Goal: Information Seeking & Learning: Find specific page/section

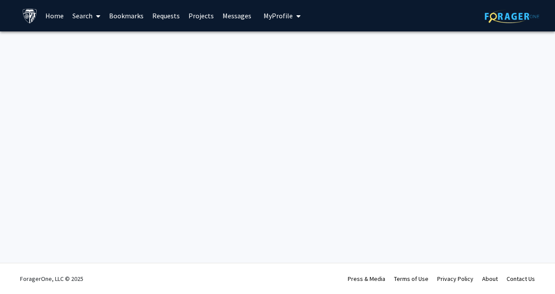
click at [84, 17] on link "Search" at bounding box center [86, 15] width 37 height 31
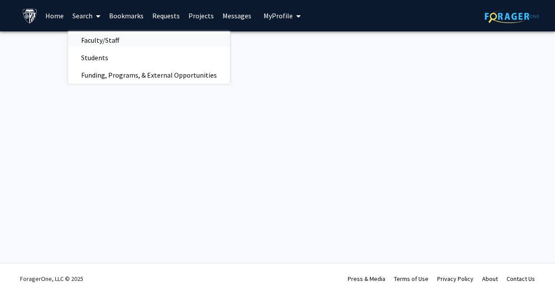
click at [97, 38] on span "Faculty/Staff" at bounding box center [100, 39] width 64 height 17
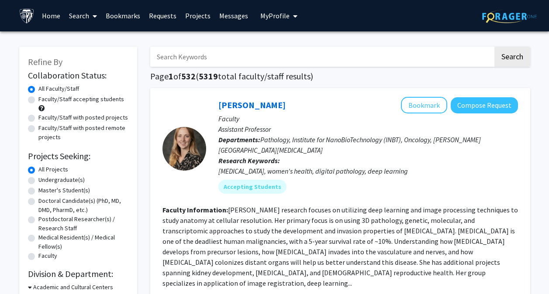
click at [38, 121] on label "Faculty/Staff with posted projects" at bounding box center [83, 117] width 90 height 9
click at [38, 119] on input "Faculty/Staff with posted projects" at bounding box center [41, 116] width 6 height 6
radio input "true"
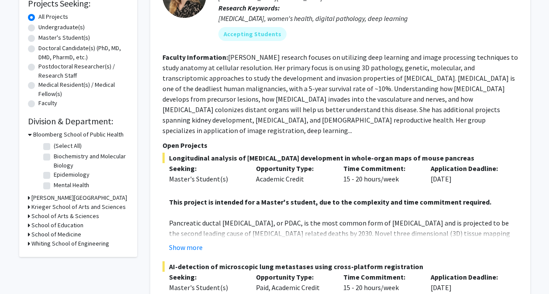
scroll to position [153, 0]
click at [54, 156] on label "Biochemistry and Molecular Biology" at bounding box center [90, 161] width 72 height 18
click at [54, 156] on input "Biochemistry and Molecular Biology" at bounding box center [57, 155] width 6 height 6
checkbox input "true"
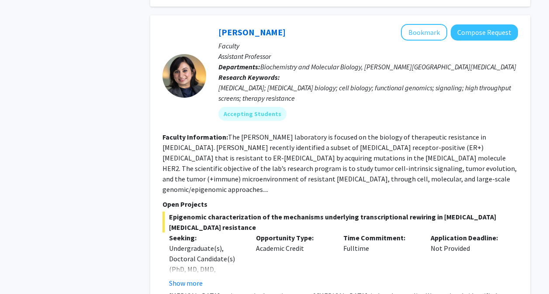
scroll to position [454, 0]
click at [192, 278] on button "Show more" at bounding box center [186, 283] width 34 height 10
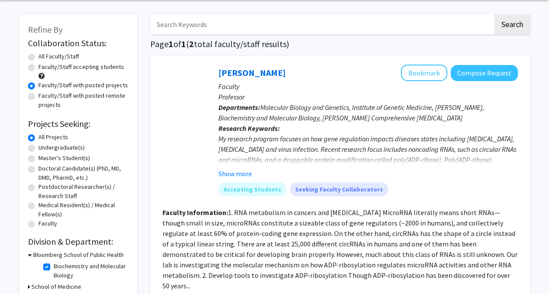
scroll to position [32, 0]
